Goal: Transaction & Acquisition: Purchase product/service

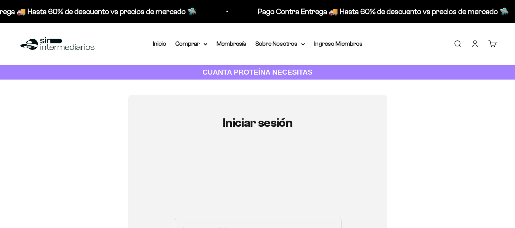
scroll to position [114, 0]
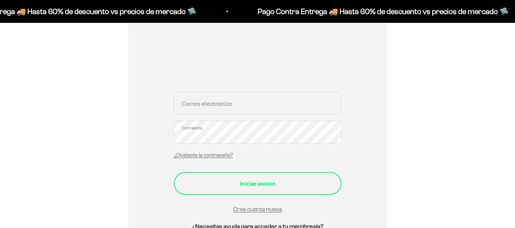
type input "[EMAIL_ADDRESS][DOMAIN_NAME]"
click at [262, 185] on div "Iniciar sesión" at bounding box center [257, 184] width 137 height 10
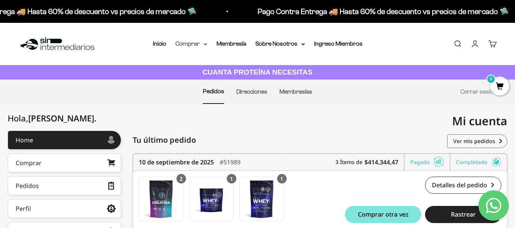
drag, startPoint x: 189, startPoint y: 43, endPoint x: 200, endPoint y: 42, distance: 10.7
click at [190, 43] on summary "Comprar" at bounding box center [191, 44] width 32 height 10
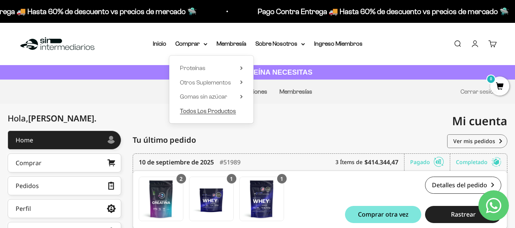
click at [227, 114] on span "Todos Los Productos" at bounding box center [208, 111] width 56 height 10
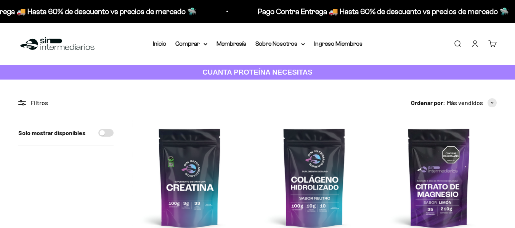
click at [201, 120] on img at bounding box center [190, 178] width 116 height 116
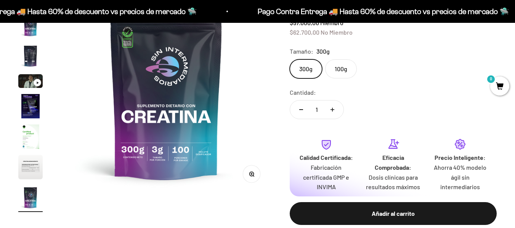
scroll to position [0, 1720]
click at [333, 111] on icon "Aumentar cantidad" at bounding box center [333, 110] width 4 height 4
type input "2"
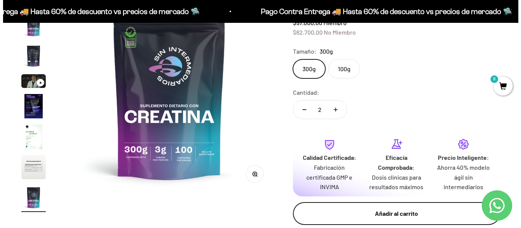
scroll to position [0, 0]
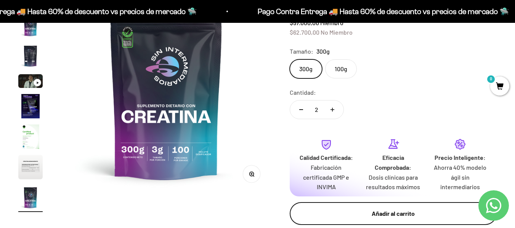
click at [400, 217] on div "Añadir al carrito" at bounding box center [393, 214] width 177 height 10
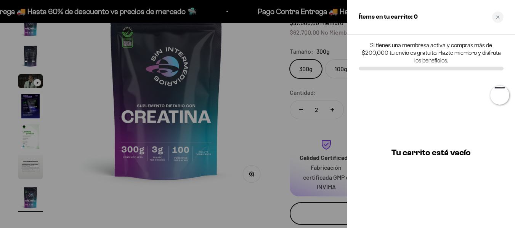
scroll to position [0, 1745]
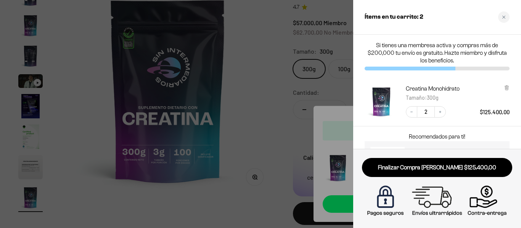
click at [256, 127] on div at bounding box center [260, 114] width 521 height 228
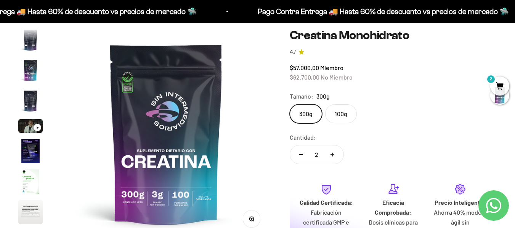
scroll to position [0, 0]
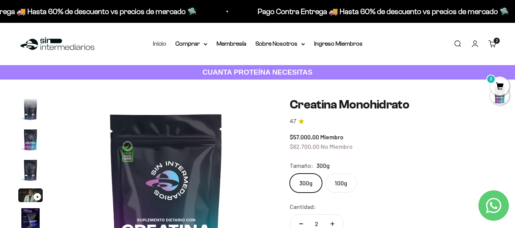
click at [159, 42] on link "Inicio" at bounding box center [159, 43] width 13 height 6
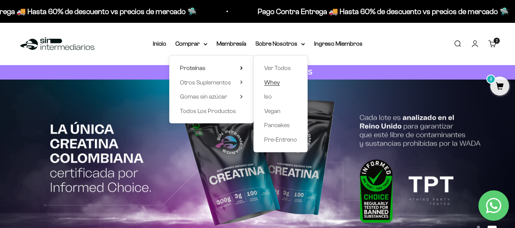
click at [281, 84] on link "Whey" at bounding box center [280, 83] width 33 height 10
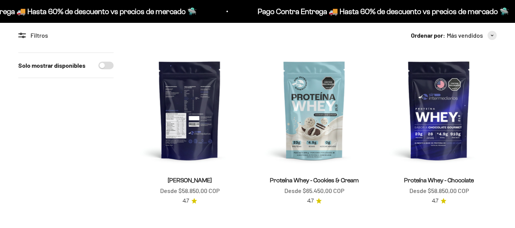
scroll to position [76, 0]
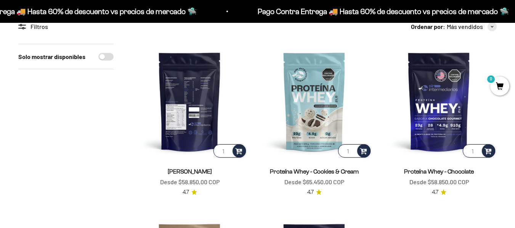
click at [200, 103] on img at bounding box center [190, 102] width 116 height 116
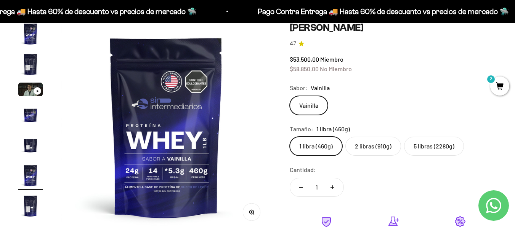
click at [385, 149] on label "2 libras (910g)" at bounding box center [373, 146] width 56 height 19
click at [290, 137] on input "2 libras (910g)" at bounding box center [289, 137] width 0 height 0
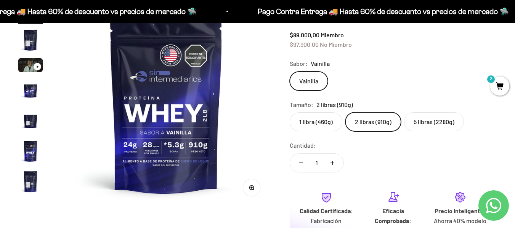
scroll to position [114, 0]
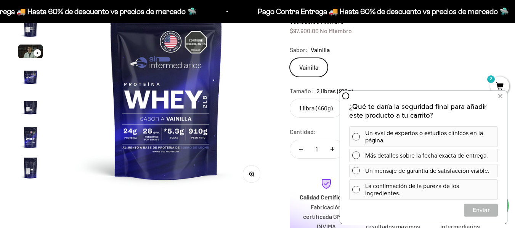
click at [363, 61] on div "Vainilla" at bounding box center [393, 67] width 207 height 19
click at [500, 96] on icon at bounding box center [500, 97] width 4 height 10
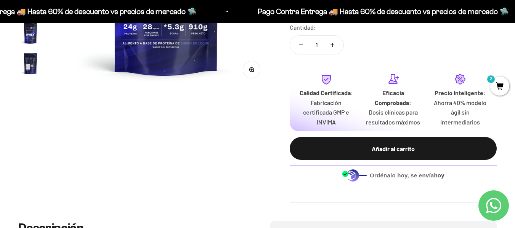
scroll to position [229, 0]
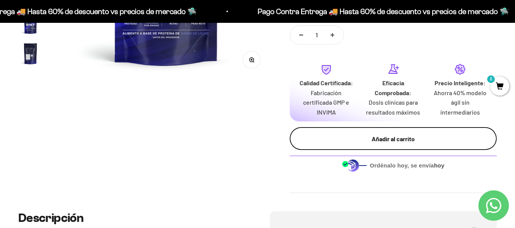
click at [401, 140] on div "Añadir al carrito" at bounding box center [393, 139] width 177 height 10
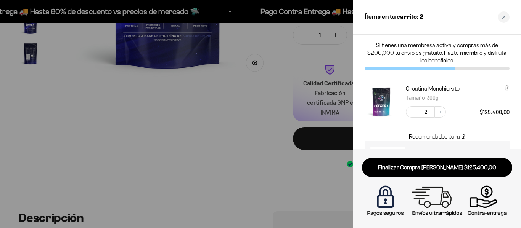
click at [291, 157] on div at bounding box center [260, 114] width 521 height 228
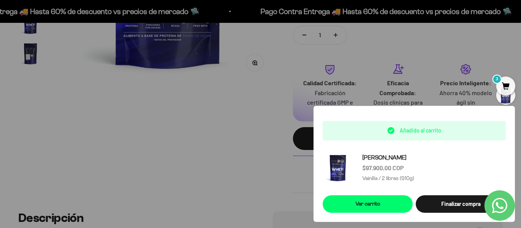
click at [232, 174] on div at bounding box center [260, 114] width 521 height 228
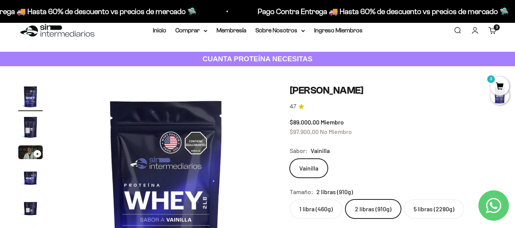
scroll to position [0, 0]
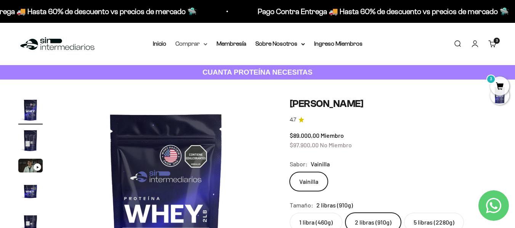
click at [193, 41] on summary "Comprar" at bounding box center [191, 44] width 32 height 10
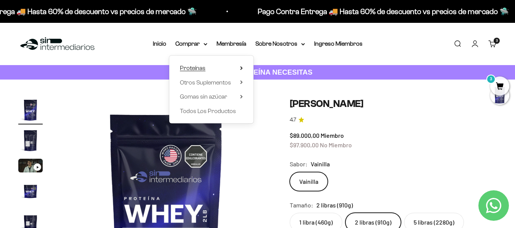
click at [191, 67] on span "Proteínas" at bounding box center [193, 68] width 26 height 6
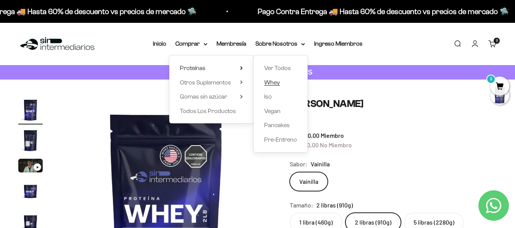
click at [273, 82] on span "Whey" at bounding box center [272, 82] width 16 height 6
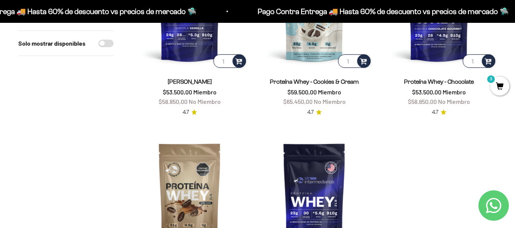
scroll to position [153, 0]
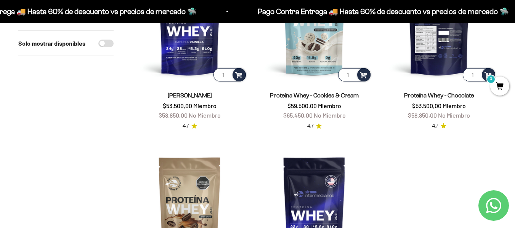
click at [441, 45] on img at bounding box center [439, 26] width 116 height 116
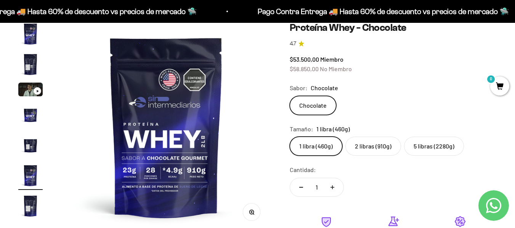
scroll to position [76, 0]
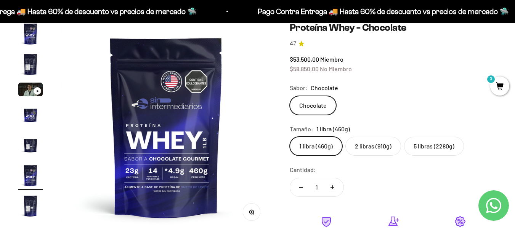
click at [358, 152] on label "2 libras (910g)" at bounding box center [373, 146] width 56 height 19
click at [290, 137] on input "2 libras (910g)" at bounding box center [289, 137] width 0 height 0
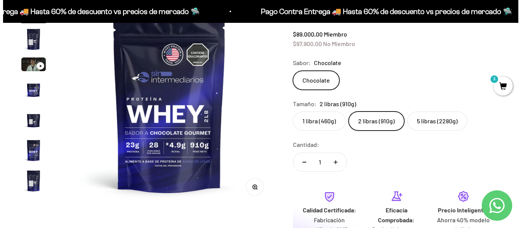
scroll to position [153, 0]
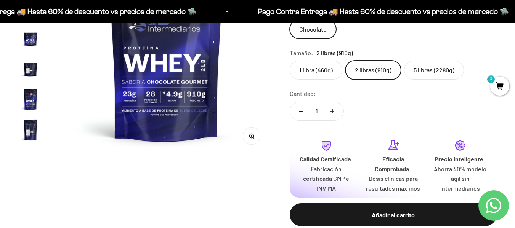
click at [329, 110] on button "Aumentar cantidad" at bounding box center [332, 111] width 22 height 18
click at [305, 109] on button "Reducir cantidad" at bounding box center [301, 111] width 22 height 18
type input "1"
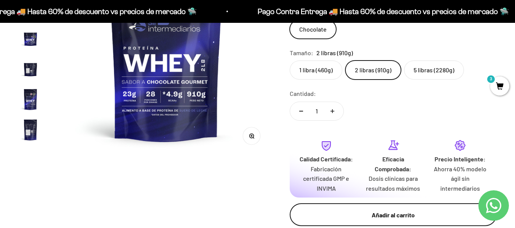
click at [380, 216] on div "Añadir al carrito" at bounding box center [393, 216] width 177 height 10
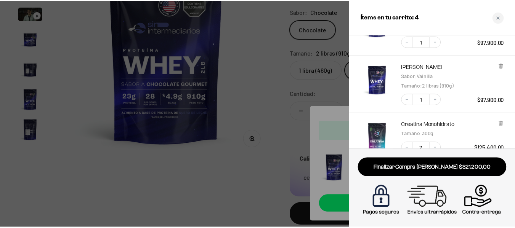
scroll to position [76, 0]
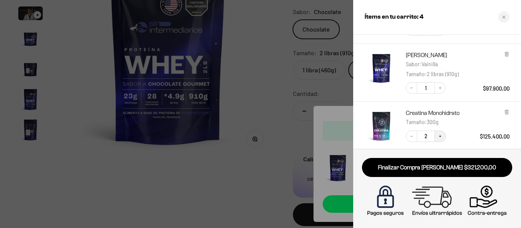
click at [439, 136] on icon "Increase quantity" at bounding box center [440, 136] width 5 height 5
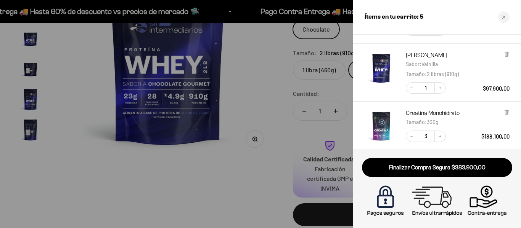
click at [252, 184] on div at bounding box center [260, 114] width 521 height 228
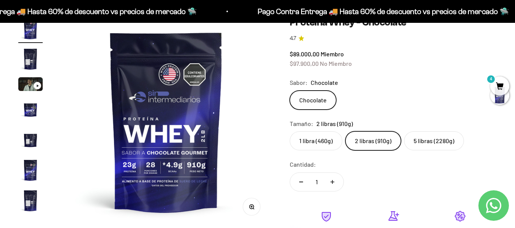
scroll to position [0, 0]
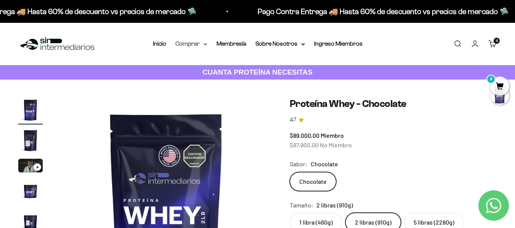
click at [203, 44] on summary "Comprar" at bounding box center [191, 44] width 32 height 10
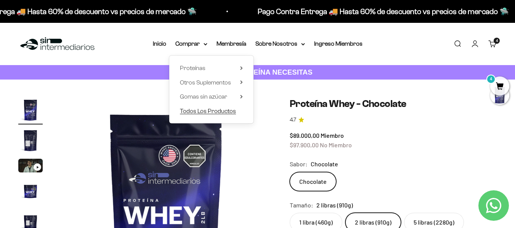
click at [207, 113] on span "Todos Los Productos" at bounding box center [208, 111] width 56 height 6
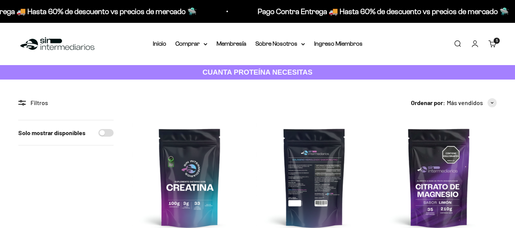
click at [304, 174] on img at bounding box center [315, 178] width 116 height 116
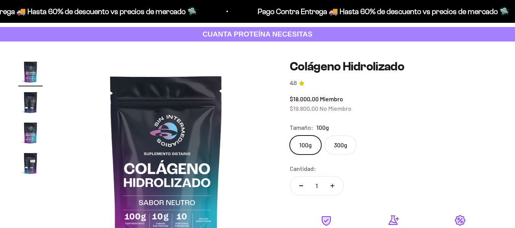
scroll to position [76, 0]
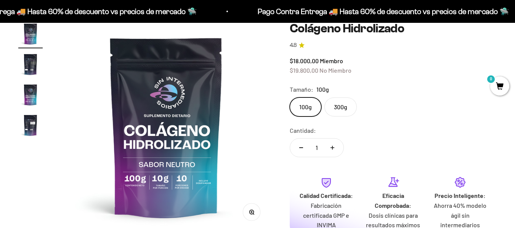
click at [337, 105] on label "300g" at bounding box center [341, 107] width 32 height 19
click at [290, 98] on input "300g" at bounding box center [289, 97] width 0 height 0
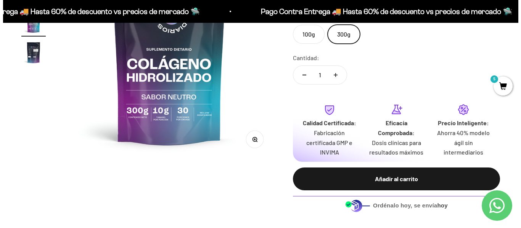
scroll to position [153, 0]
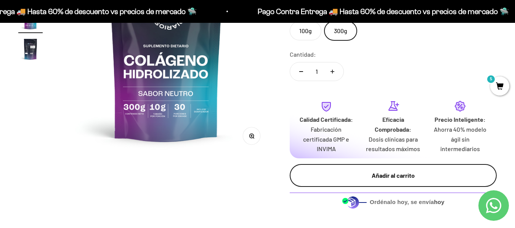
click at [408, 175] on div "Añadir al carrito" at bounding box center [393, 176] width 177 height 10
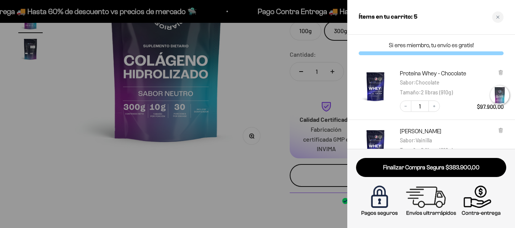
scroll to position [0, 436]
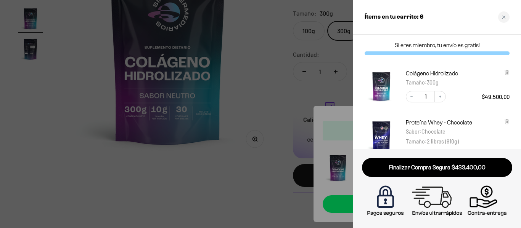
click at [238, 182] on div at bounding box center [260, 114] width 521 height 228
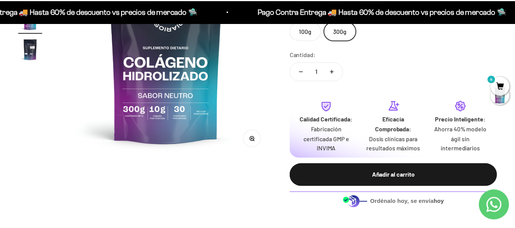
scroll to position [0, 430]
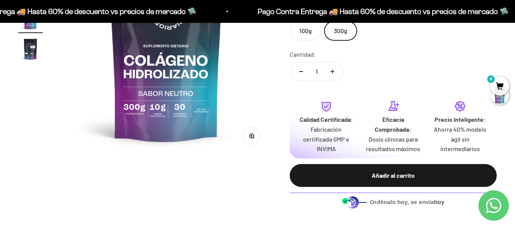
click at [506, 83] on span "6" at bounding box center [499, 86] width 19 height 19
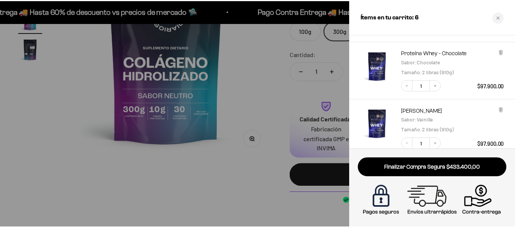
scroll to position [76, 0]
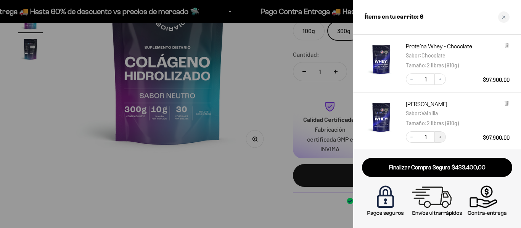
click at [442, 137] on icon "Increase quantity" at bounding box center [440, 137] width 5 height 5
click at [223, 175] on div at bounding box center [260, 114] width 521 height 228
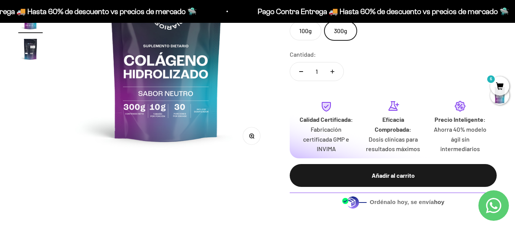
scroll to position [0, 0]
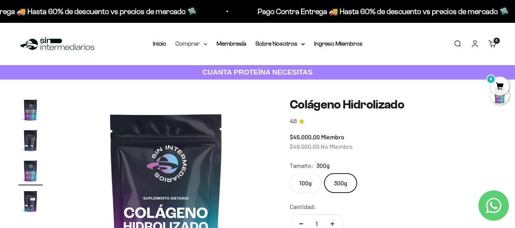
click at [204, 44] on icon at bounding box center [206, 44] width 4 height 3
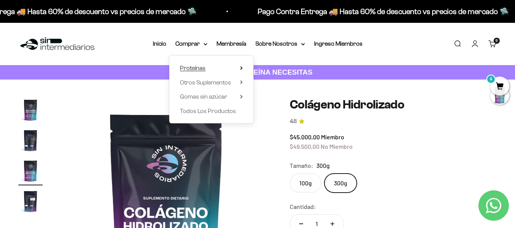
click at [239, 70] on summary "Proteínas" at bounding box center [211, 68] width 63 height 10
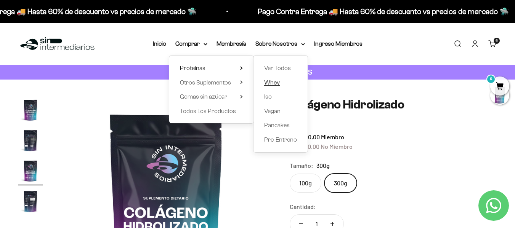
click at [275, 83] on span "Whey" at bounding box center [272, 82] width 16 height 6
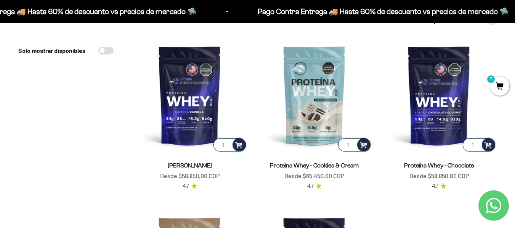
scroll to position [76, 0]
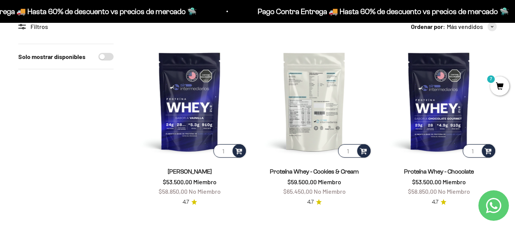
click at [331, 111] on img at bounding box center [315, 102] width 116 height 116
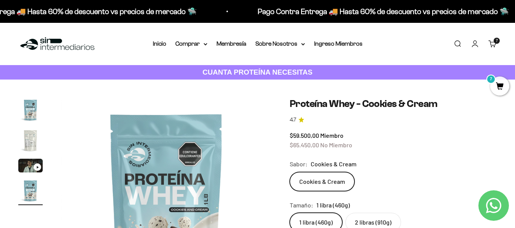
scroll to position [38, 0]
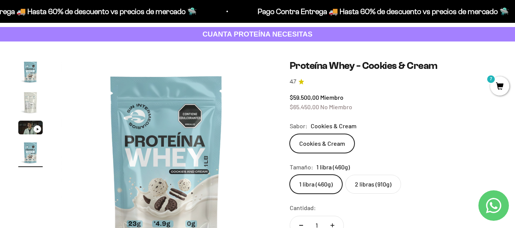
click at [372, 186] on label "2 libras (910g)" at bounding box center [373, 184] width 56 height 19
click at [290, 175] on input "2 libras (910g)" at bounding box center [289, 175] width 0 height 0
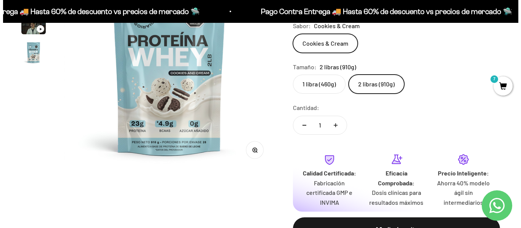
scroll to position [153, 0]
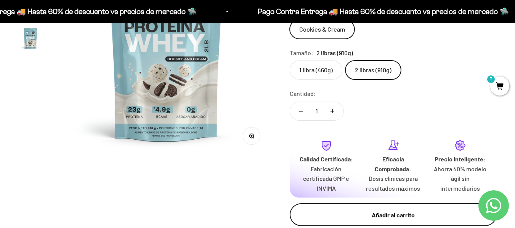
click at [411, 216] on div "Añadir al carrito" at bounding box center [393, 216] width 177 height 10
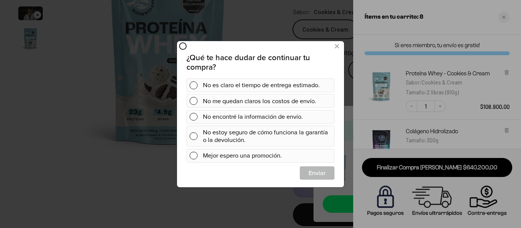
scroll to position [0, 0]
